Goal: Task Accomplishment & Management: Use online tool/utility

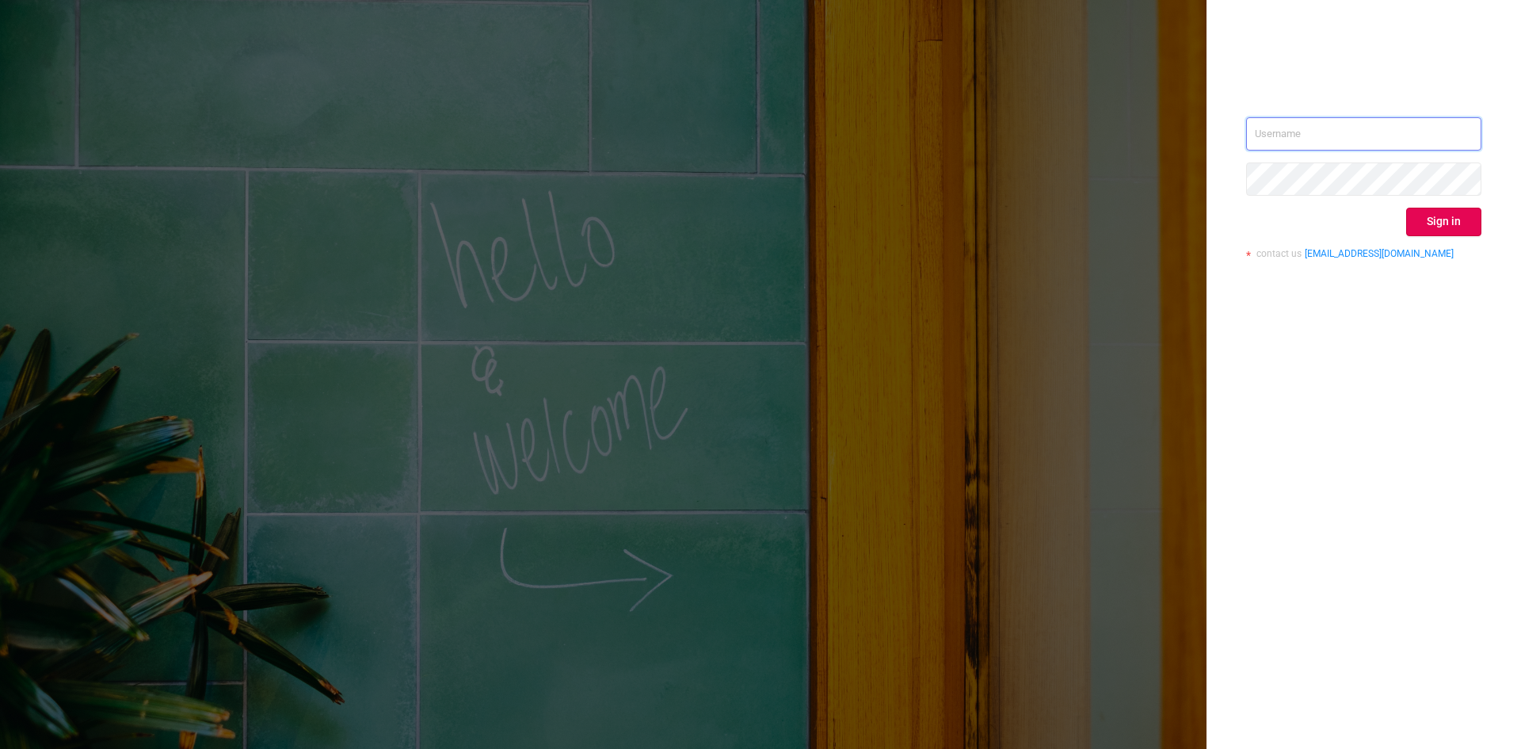
click at [1351, 139] on input "text" at bounding box center [1363, 133] width 235 height 33
type input "[PERSON_NAME][EMAIL_ADDRESS][DOMAIN_NAME]"
click at [1472, 227] on button "Sign in" at bounding box center [1443, 222] width 75 height 29
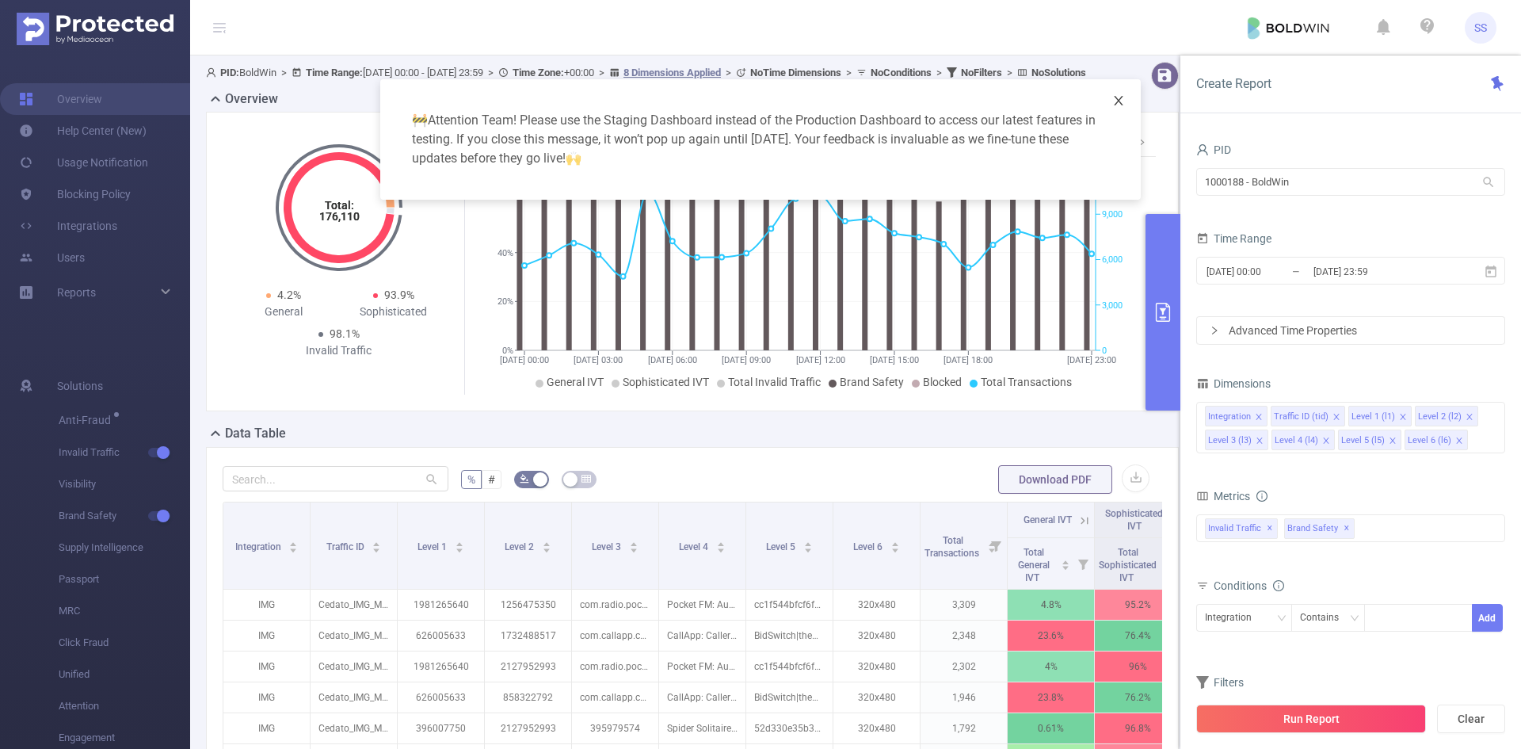
click at [1115, 105] on icon "icon: close" at bounding box center [1118, 101] width 9 height 10
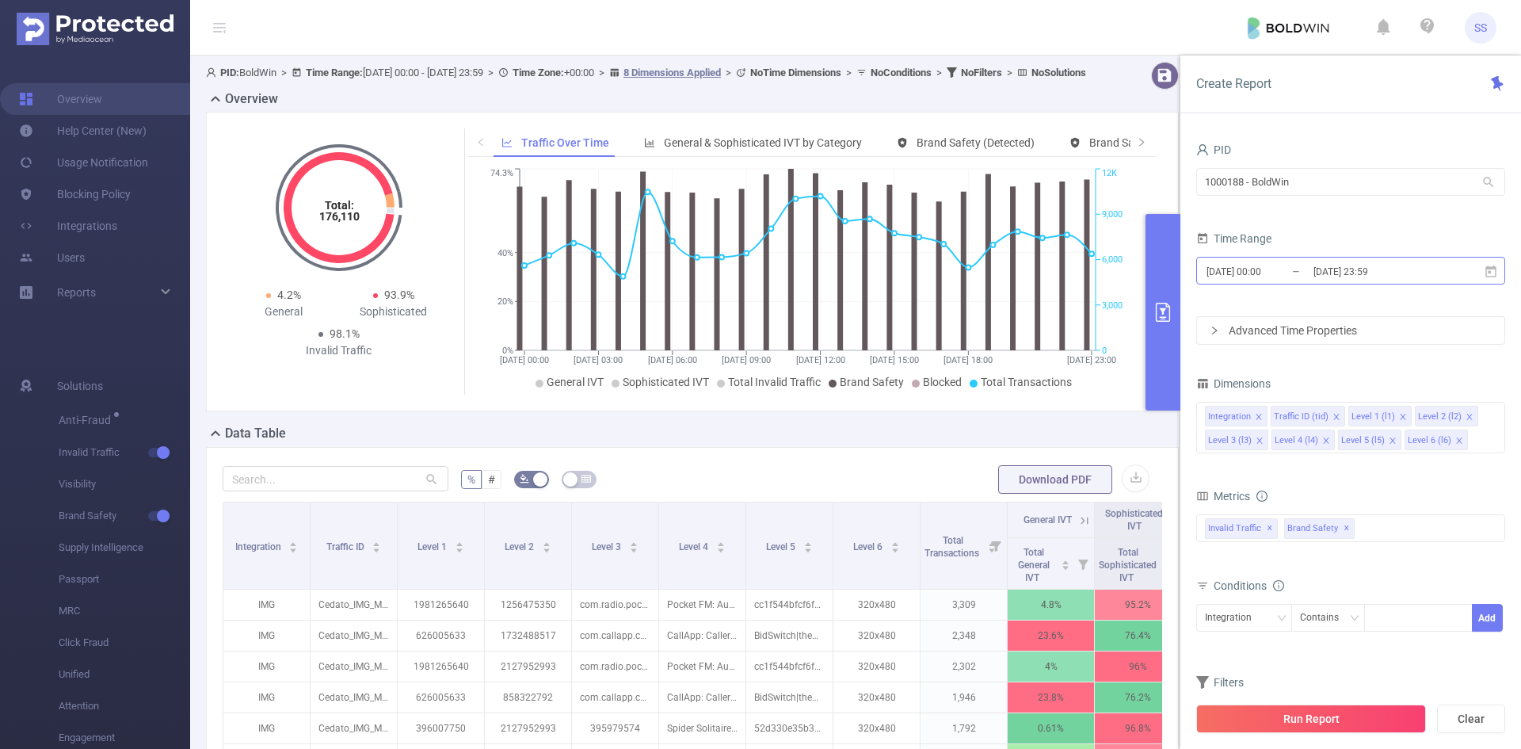
click at [1426, 273] on input "[DATE] 23:59" at bounding box center [1376, 271] width 128 height 21
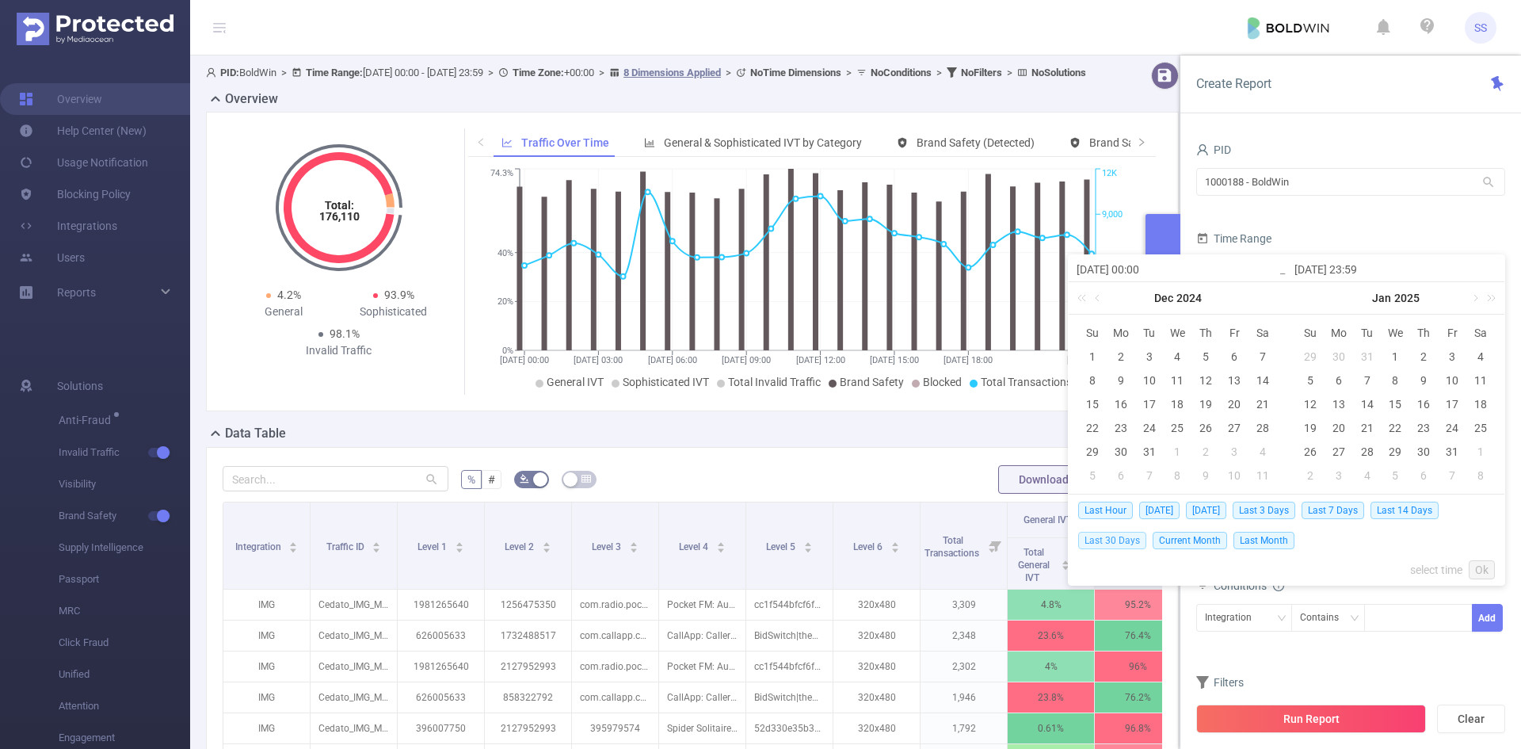
click at [1123, 543] on span "Last 30 Days" at bounding box center [1112, 540] width 68 height 17
type input "[DATE] 00:00"
type input "[DATE] 23:59"
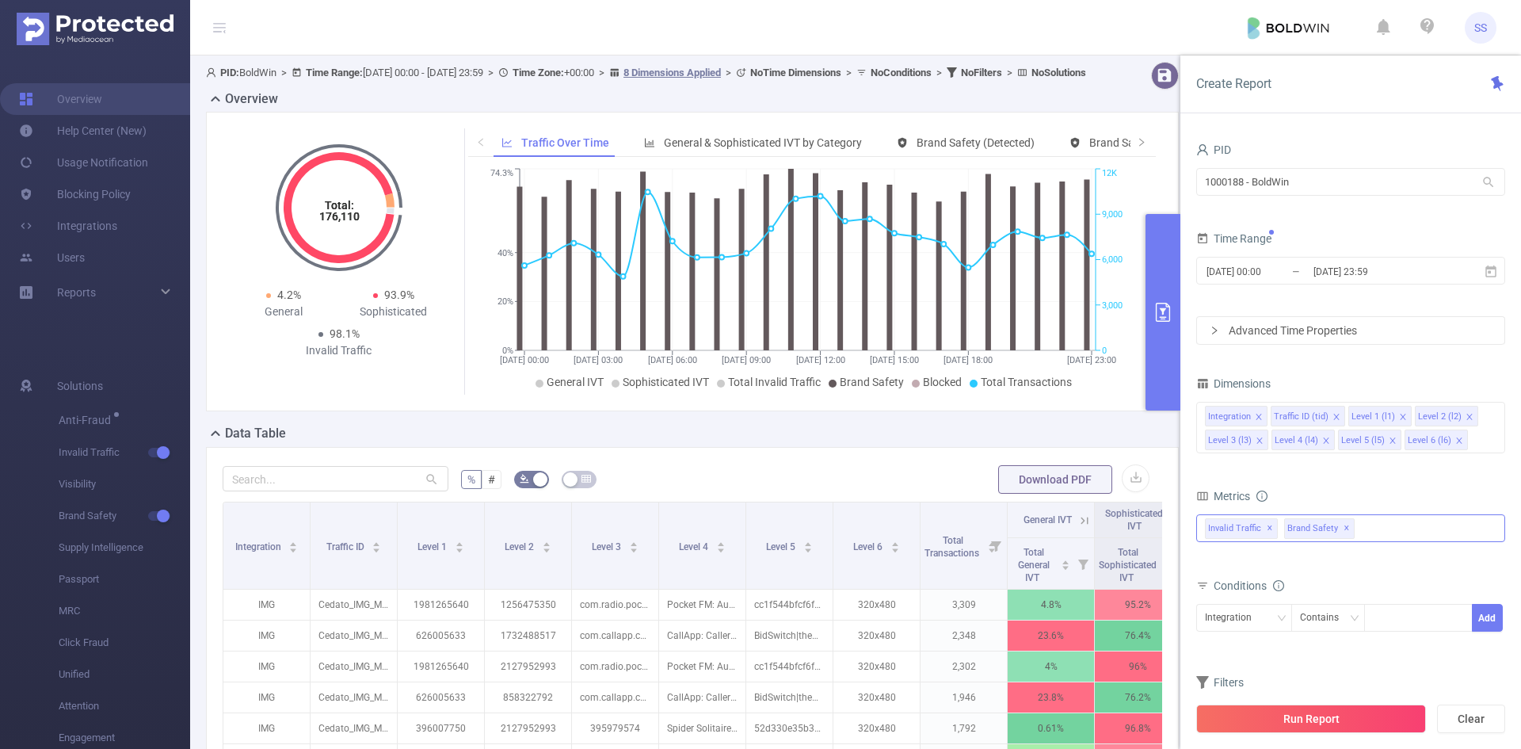
click at [1344, 526] on span "✕" at bounding box center [1347, 528] width 6 height 19
click at [1304, 711] on button "Run Report" at bounding box center [1311, 718] width 230 height 29
